Goal: Contribute content

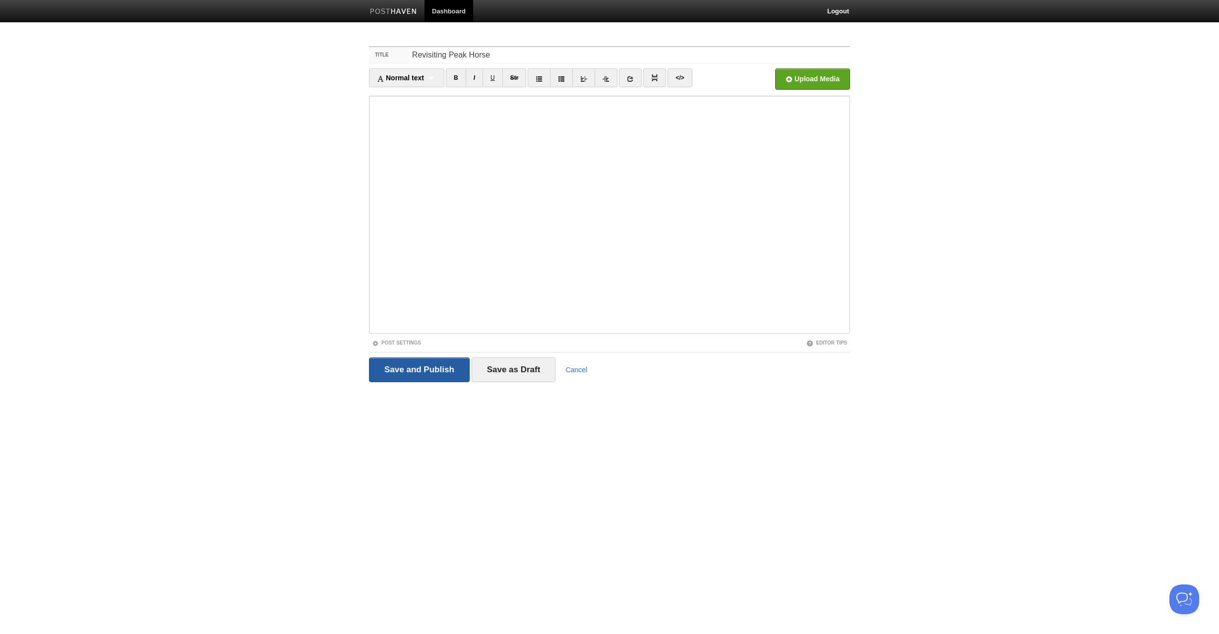
click at [434, 367] on input "Save and Publish" at bounding box center [419, 369] width 101 height 25
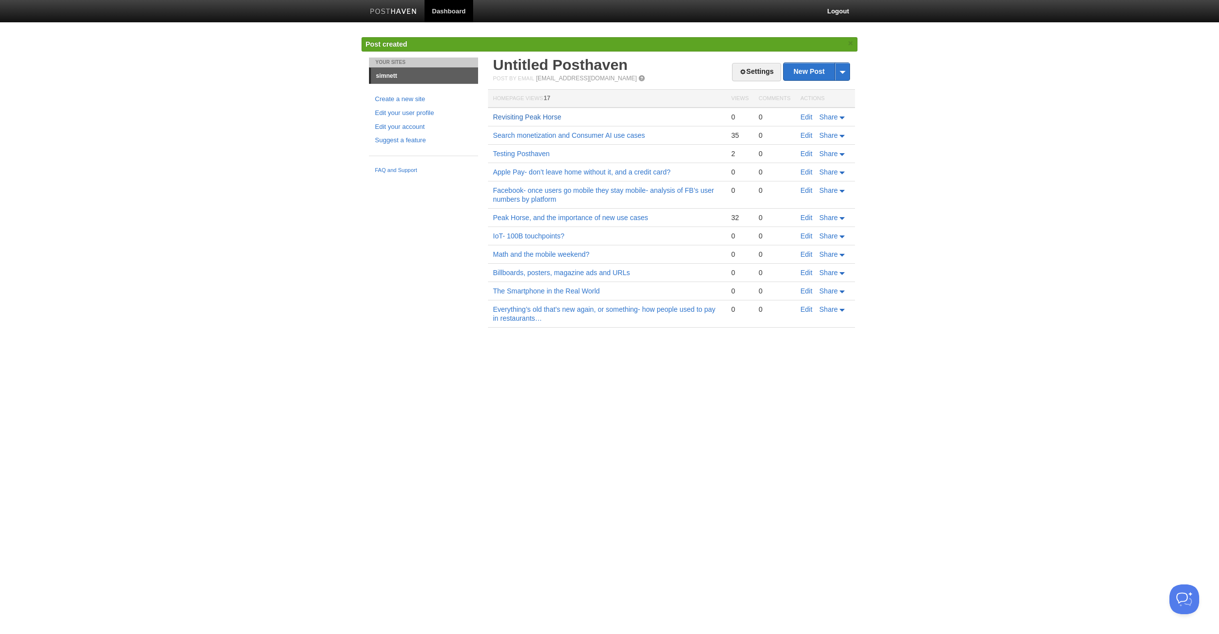
click at [527, 117] on link "Revisiting Peak Horse" at bounding box center [527, 117] width 68 height 8
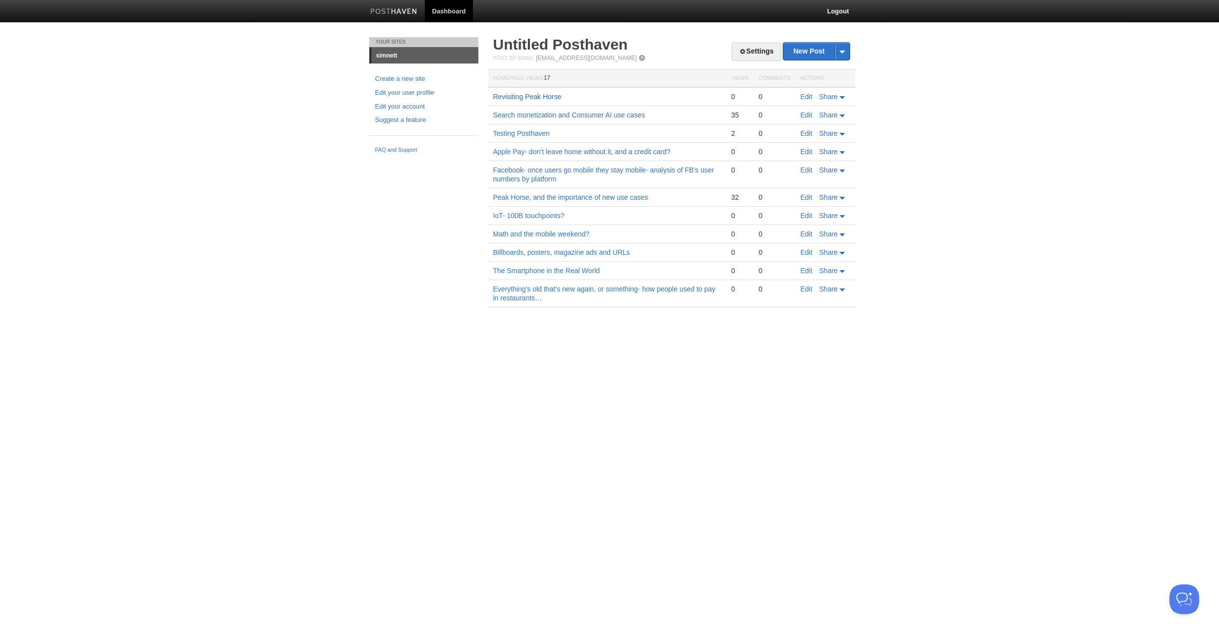
click at [520, 98] on link "Revisiting Peak Horse" at bounding box center [527, 97] width 68 height 8
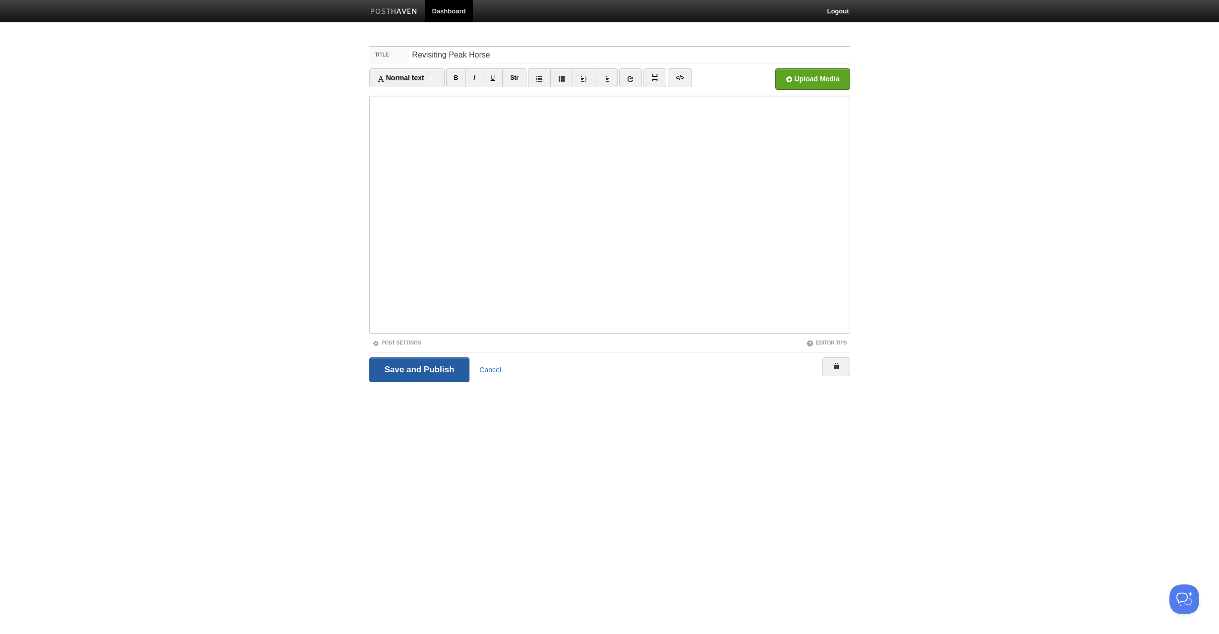
click at [418, 366] on input "Save and Publish" at bounding box center [419, 369] width 101 height 25
